Goal: Task Accomplishment & Management: Manage account settings

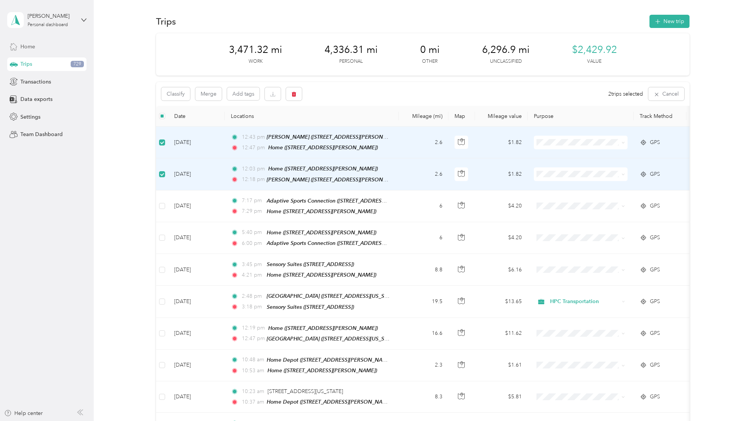
click at [31, 48] on span "Home" at bounding box center [27, 47] width 15 height 8
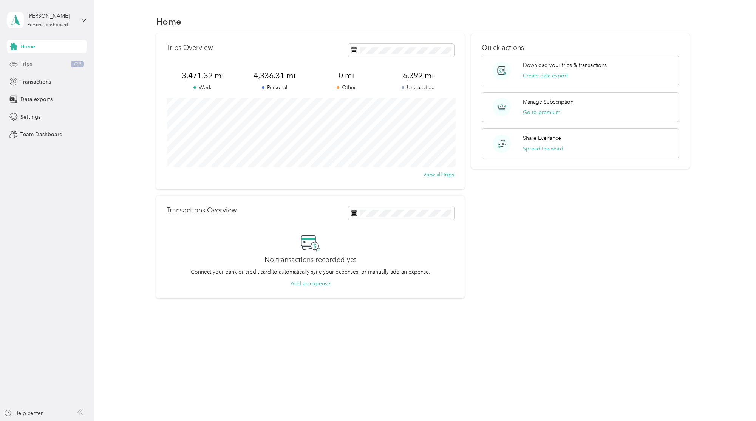
click at [31, 63] on span "Trips" at bounding box center [26, 64] width 12 height 8
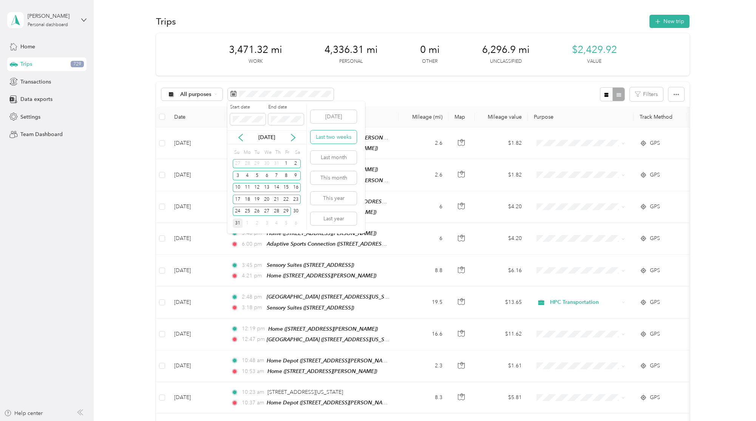
click at [342, 139] on button "Last two weeks" at bounding box center [334, 136] width 46 height 13
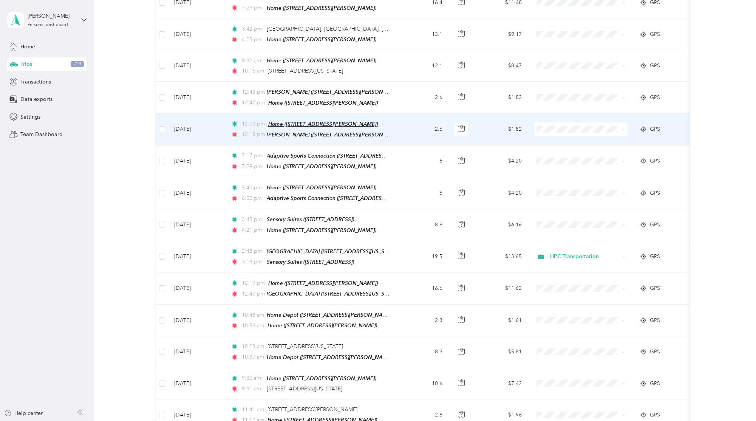
scroll to position [184, 0]
